Goal: Book appointment/travel/reservation

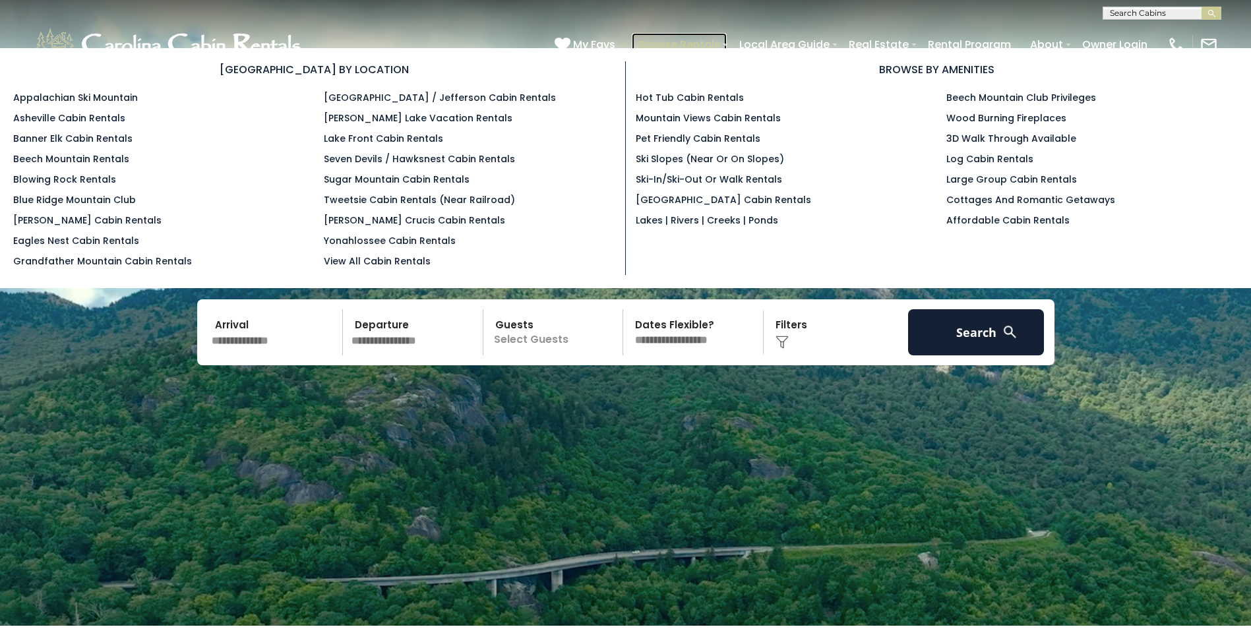
click at [682, 42] on link "Browse Rentals" at bounding box center [679, 44] width 95 height 23
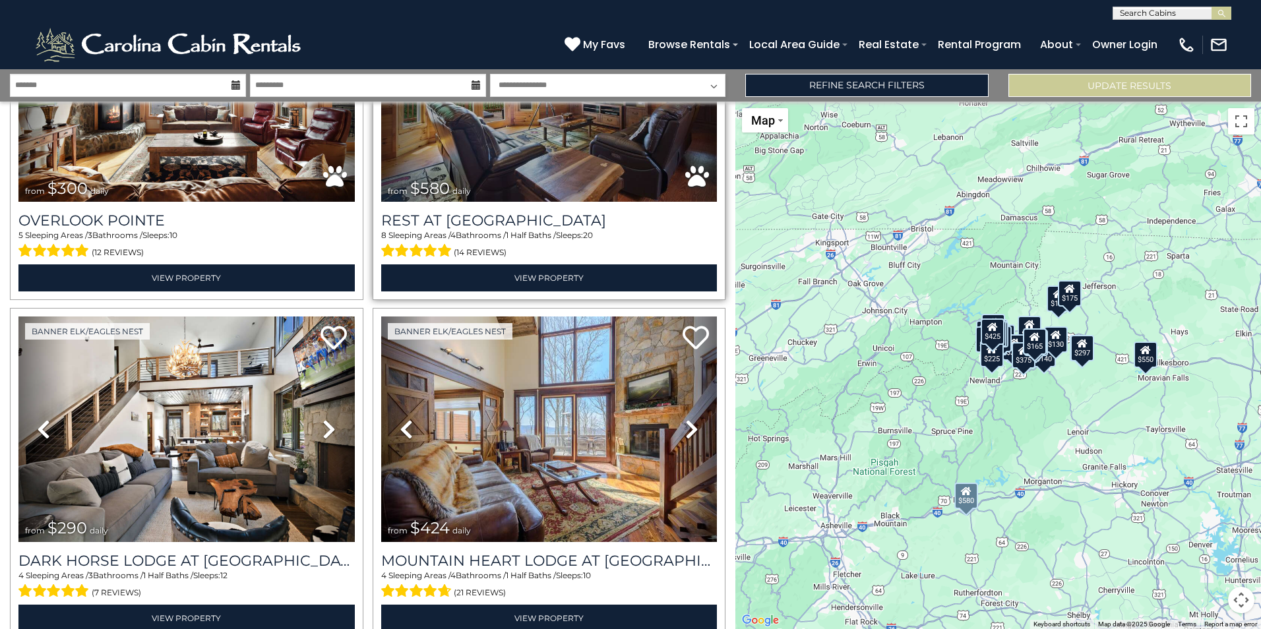
scroll to position [594, 0]
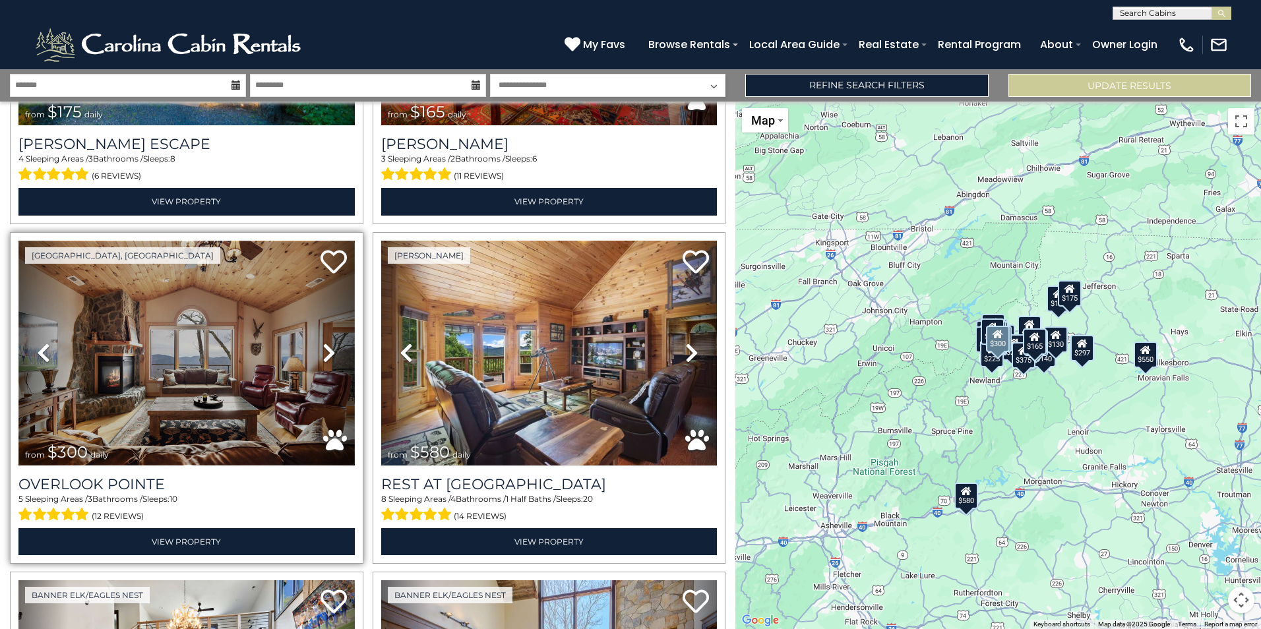
click at [247, 312] on img at bounding box center [186, 353] width 336 height 225
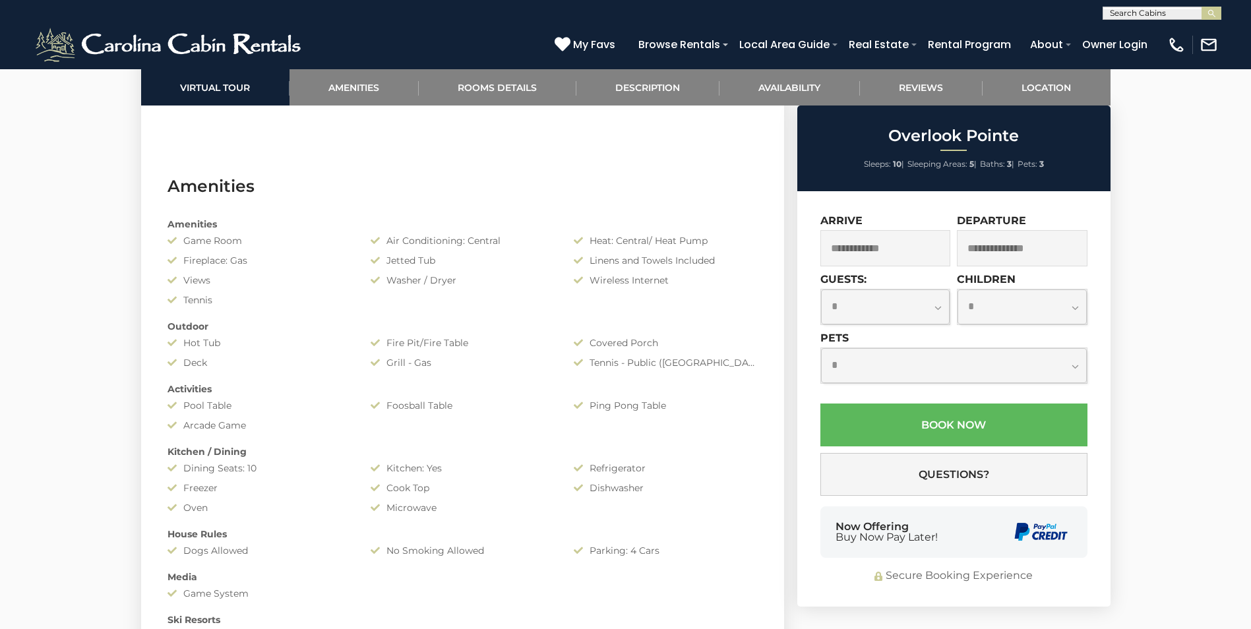
scroll to position [1187, 0]
